Goal: Task Accomplishment & Management: Manage account settings

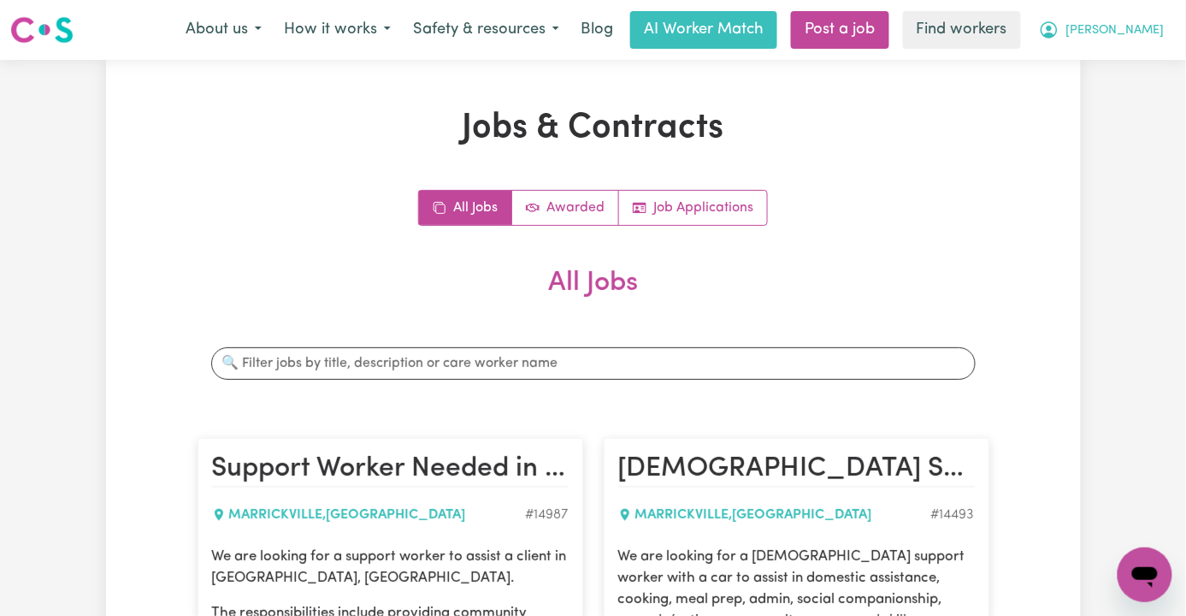
click at [1136, 35] on span "[PERSON_NAME]" at bounding box center [1115, 30] width 98 height 19
click at [1119, 104] on link "Logout" at bounding box center [1107, 98] width 135 height 32
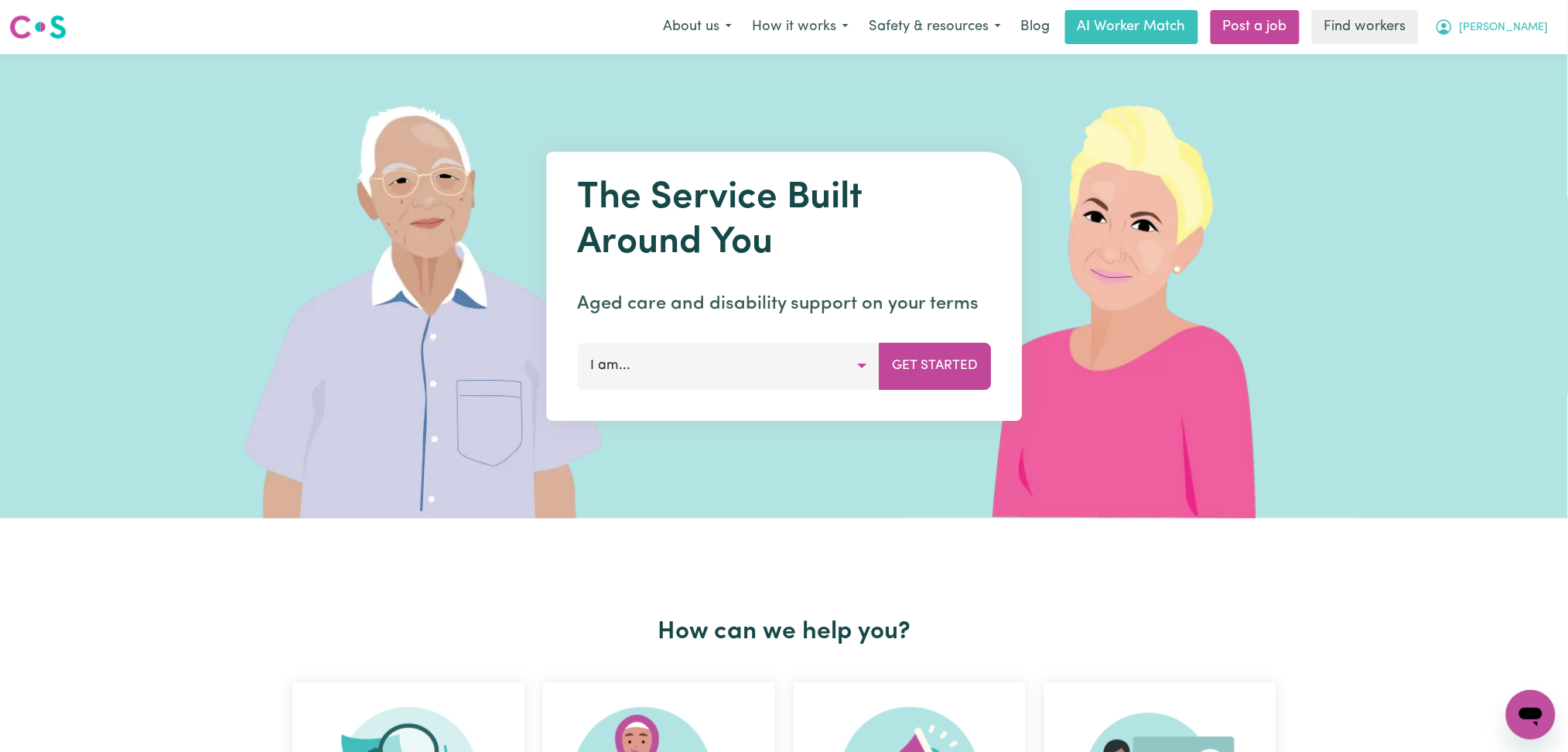
click at [1525, 27] on span "[PERSON_NAME]" at bounding box center [1505, 27] width 89 height 17
click at [1515, 92] on link "Logout" at bounding box center [1497, 89] width 122 height 29
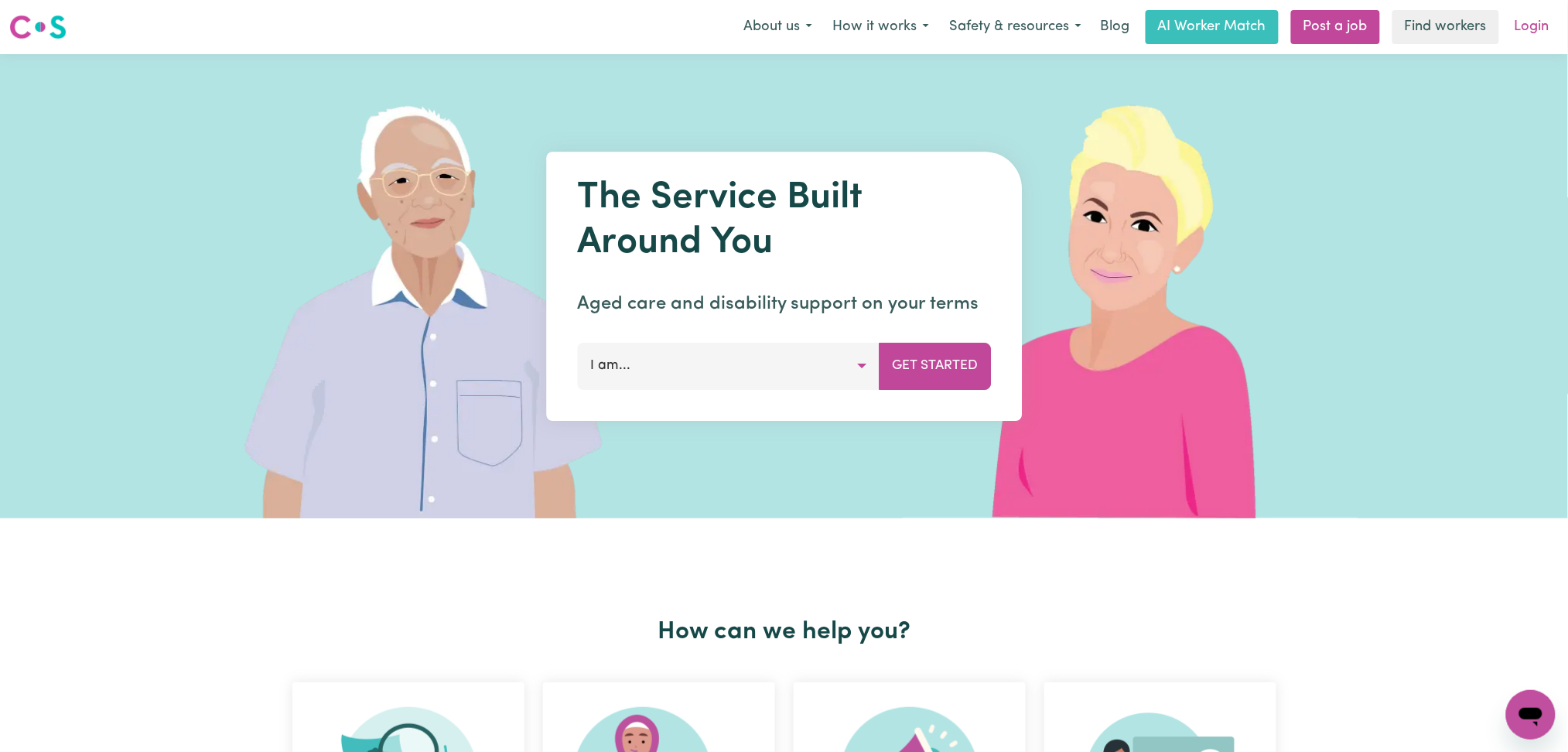
click at [1544, 30] on link "Login" at bounding box center [1532, 27] width 53 height 34
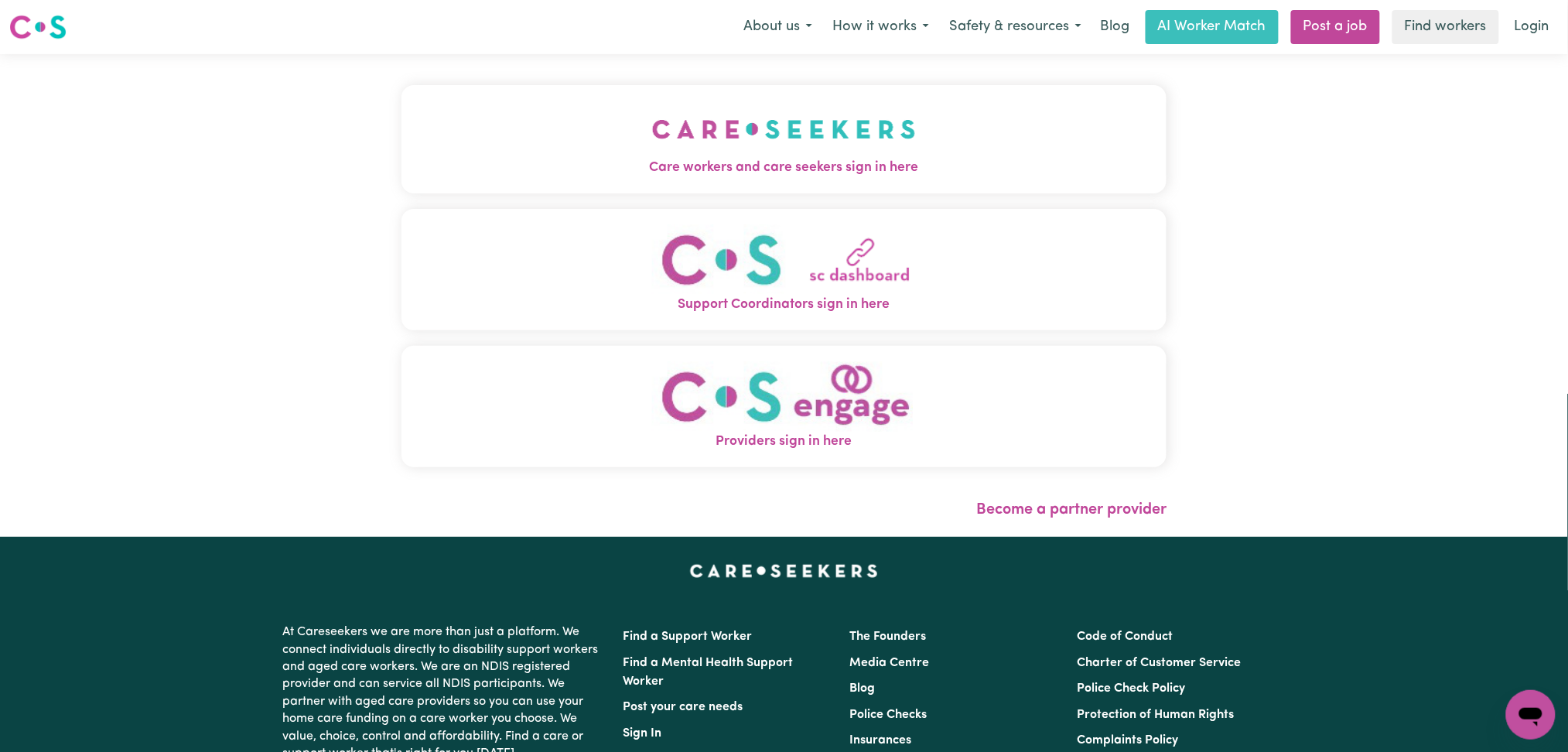
click at [652, 137] on img "Care workers and care seekers sign in here" at bounding box center [784, 129] width 264 height 57
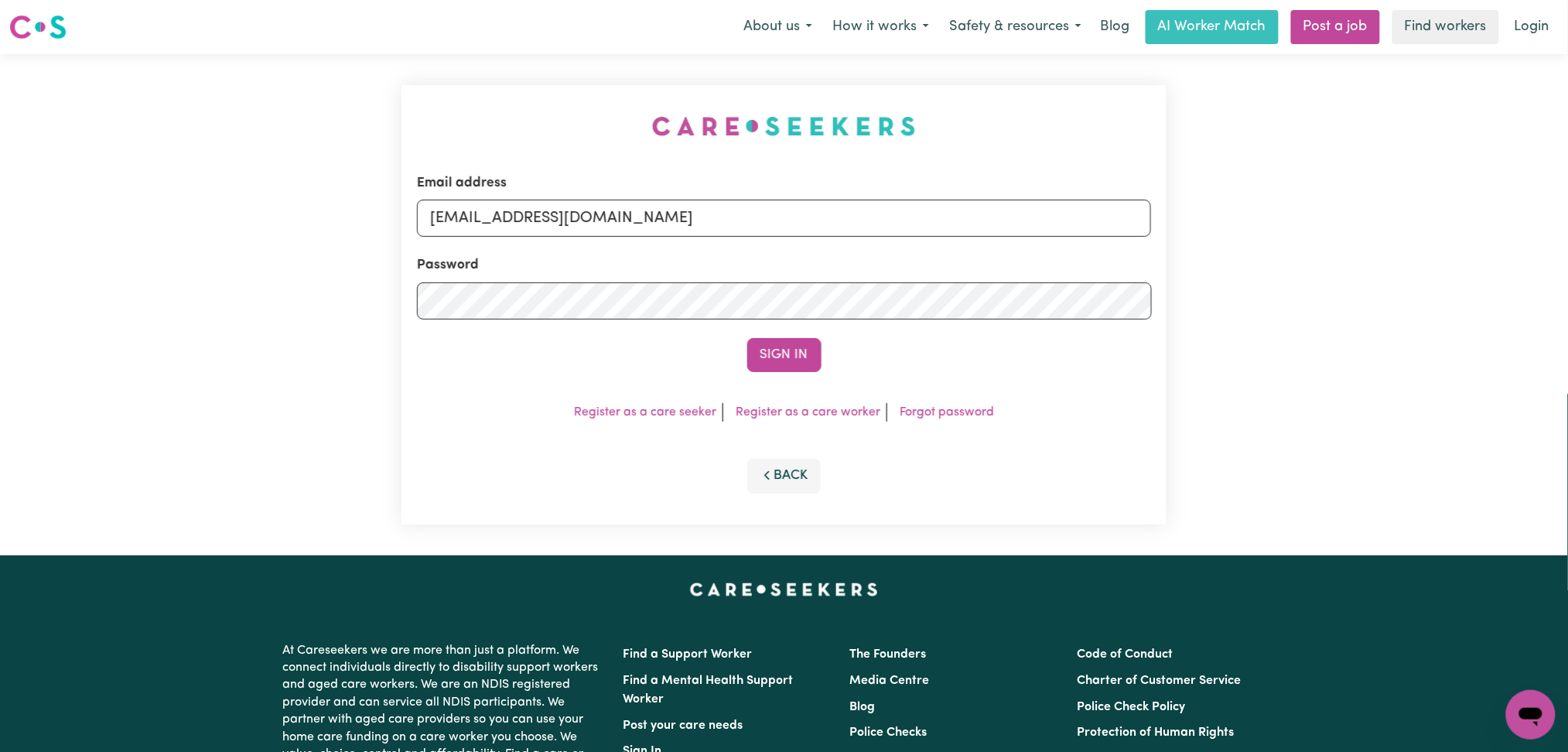
click at [660, 199] on div "Email address onboardingcs@careseekers.com.au" at bounding box center [784, 205] width 735 height 63
click at [619, 233] on input "onboardingcs@careseekers.com.au" at bounding box center [784, 218] width 735 height 37
click at [934, 289] on form "Email address Superuser~jakedworkin@hotmail.com Password Sign In" at bounding box center [784, 273] width 735 height 199
type input "Superuser~laracooper275@hotmail.com"
click at [783, 345] on button "Sign In" at bounding box center [784, 356] width 74 height 34
